Goal: Check status

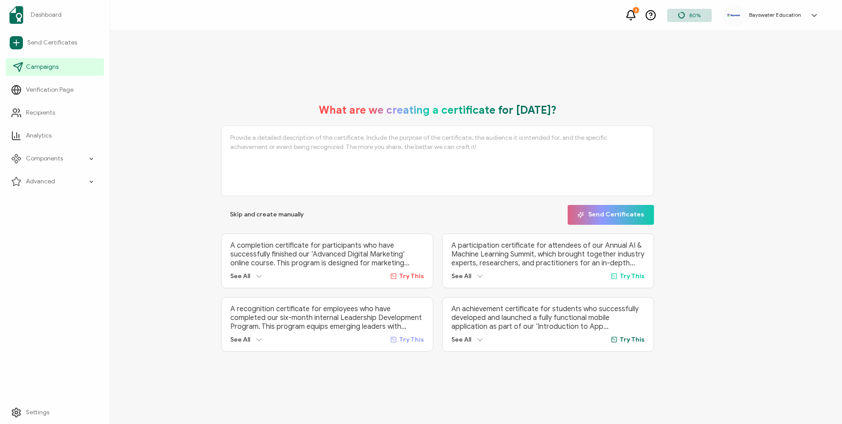
click at [56, 65] on span "Campaigns" at bounding box center [42, 67] width 33 height 9
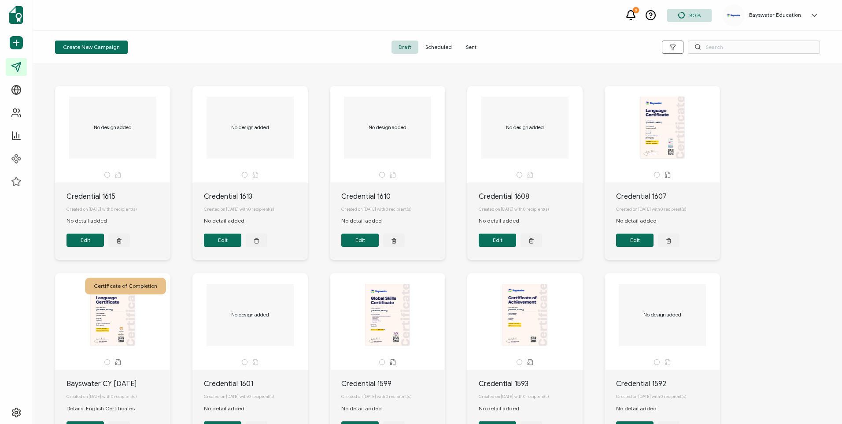
click at [480, 49] on span "Sent" at bounding box center [471, 47] width 25 height 13
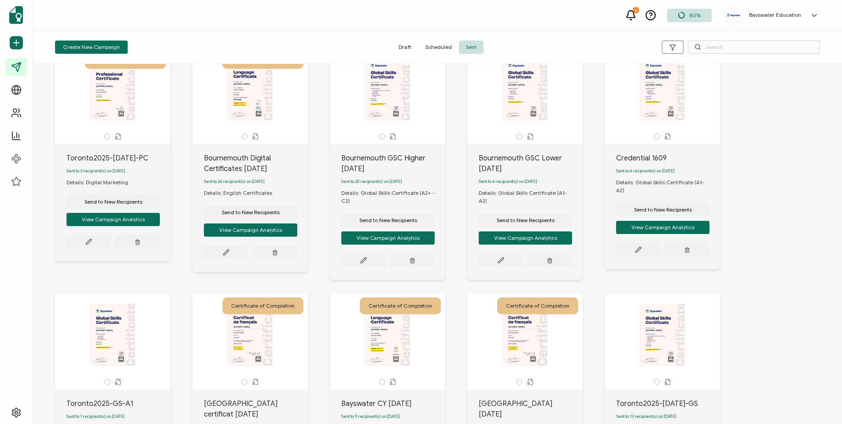
scroll to position [181, 0]
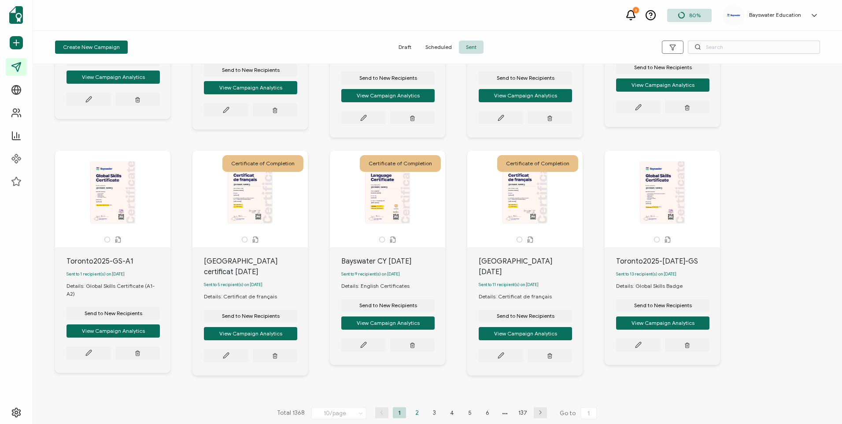
click at [417, 407] on li "2" at bounding box center [416, 412] width 13 height 11
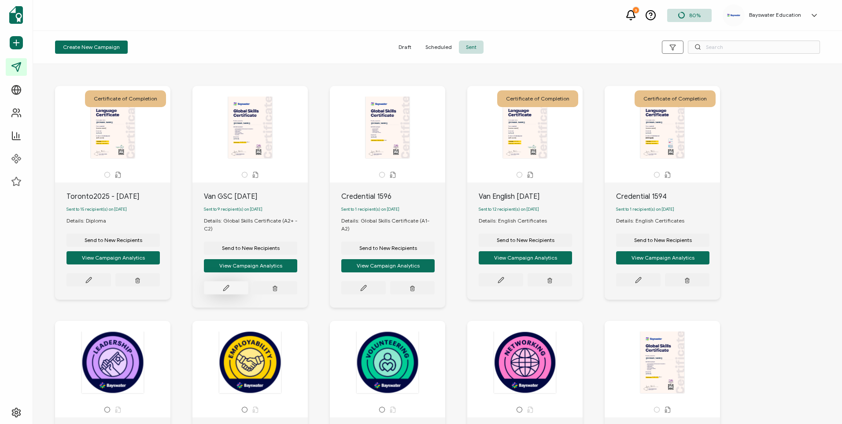
click at [232, 293] on button at bounding box center [226, 287] width 44 height 13
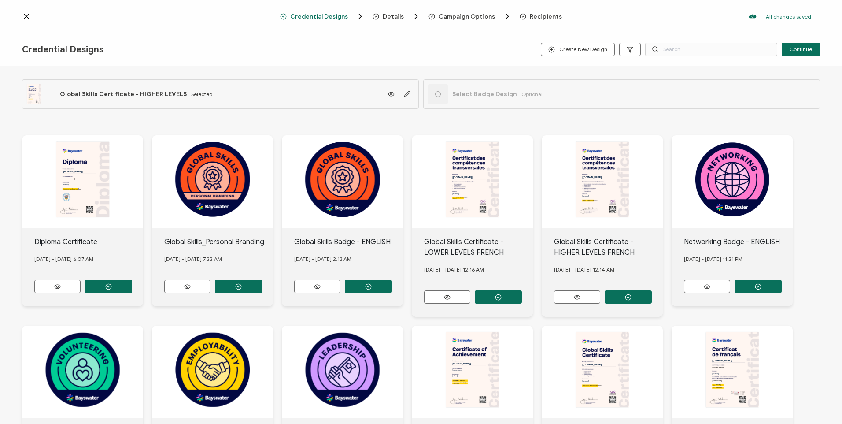
click at [28, 22] on div "Credential Designs Details Campaign Options Recipients All changes saved We sav…" at bounding box center [421, 16] width 842 height 33
click at [28, 19] on icon at bounding box center [26, 16] width 9 height 9
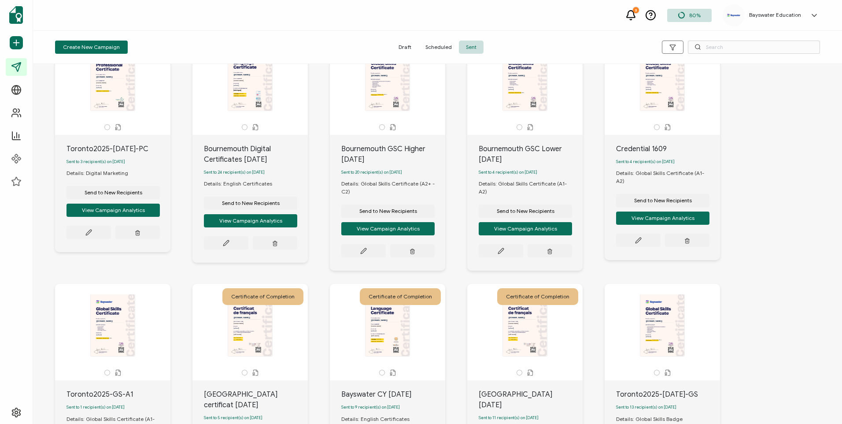
scroll to position [181, 0]
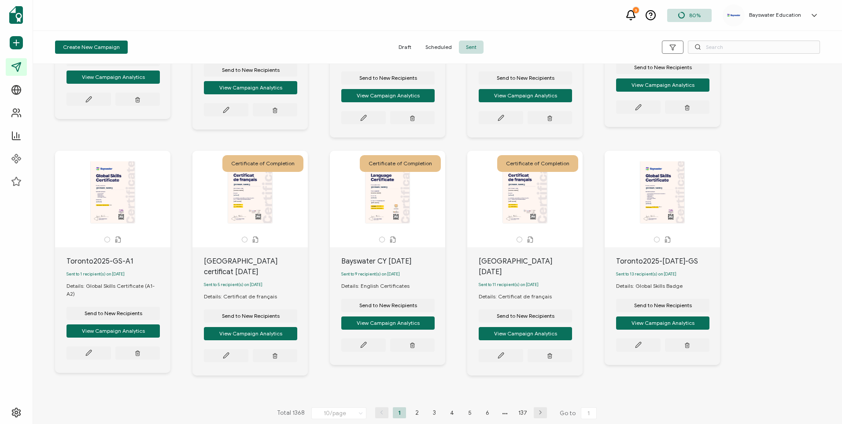
click at [417, 407] on li "2" at bounding box center [416, 412] width 13 height 11
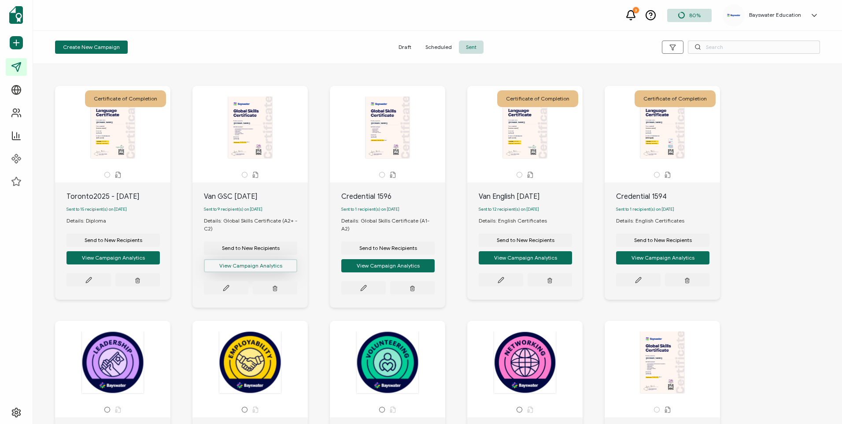
click at [266, 272] on button "View Campaign Analytics" at bounding box center [250, 265] width 93 height 13
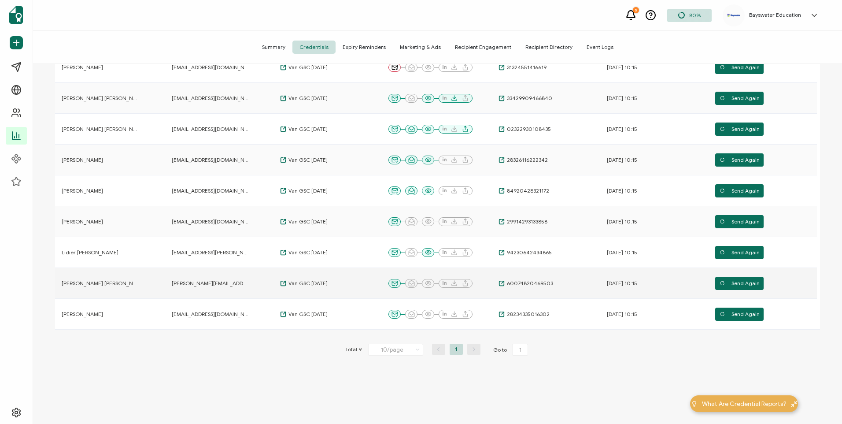
scroll to position [157, 0]
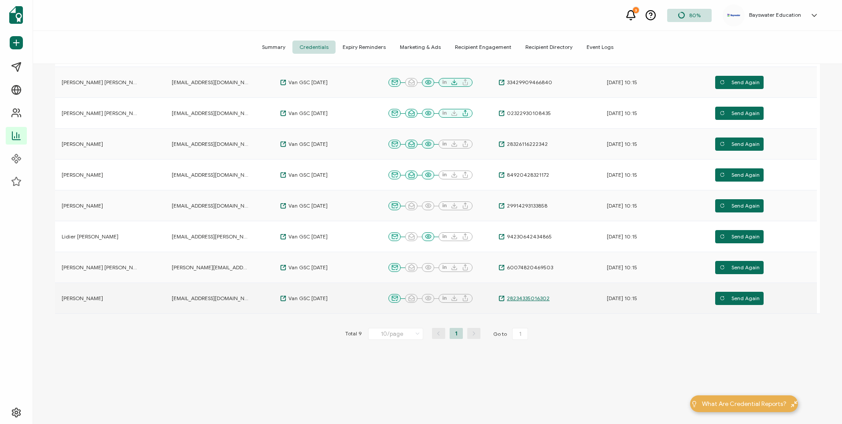
click at [542, 298] on span "28234335016302" at bounding box center [527, 298] width 45 height 7
